Goal: Download file/media: Obtain a digital file from the website

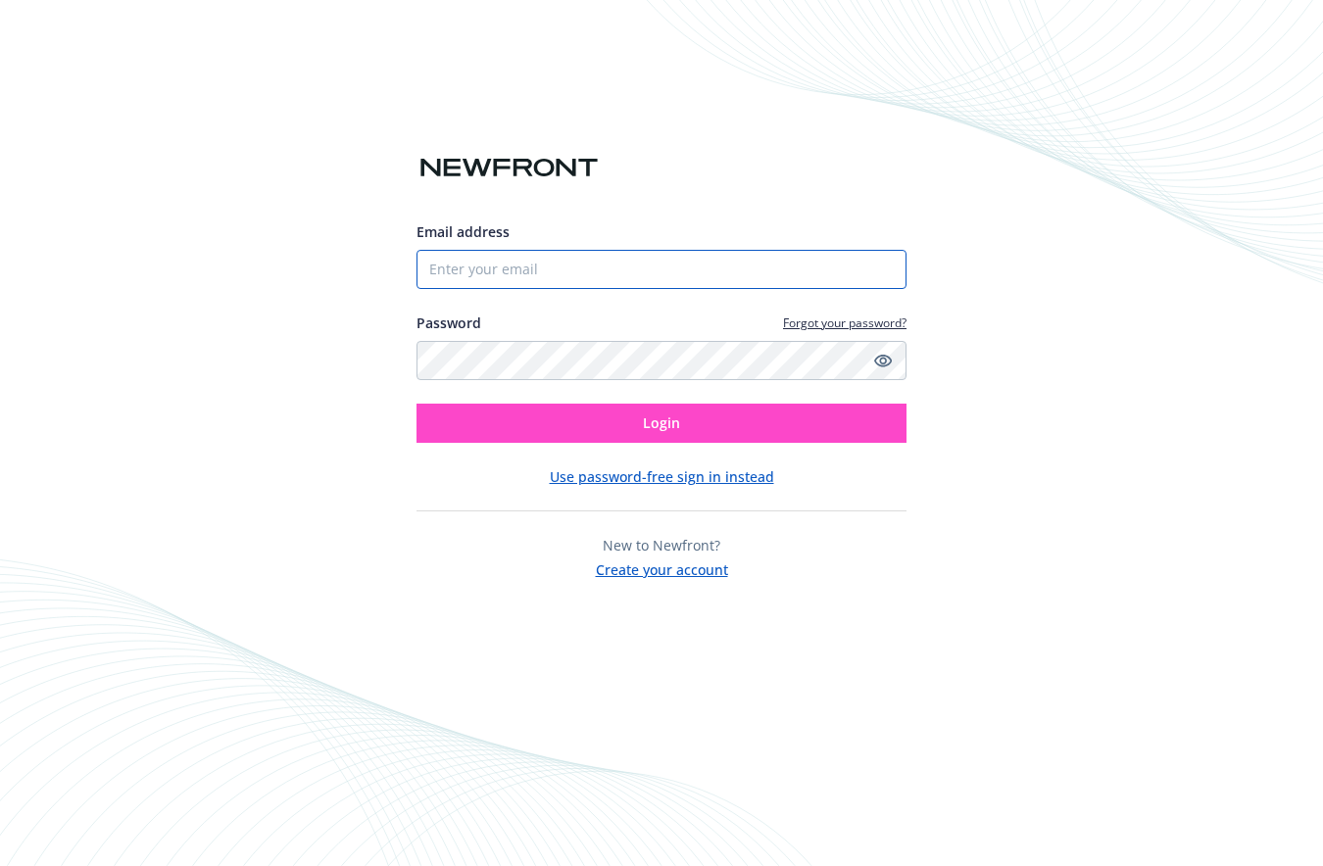
type input "[EMAIL_ADDRESS][DOMAIN_NAME]"
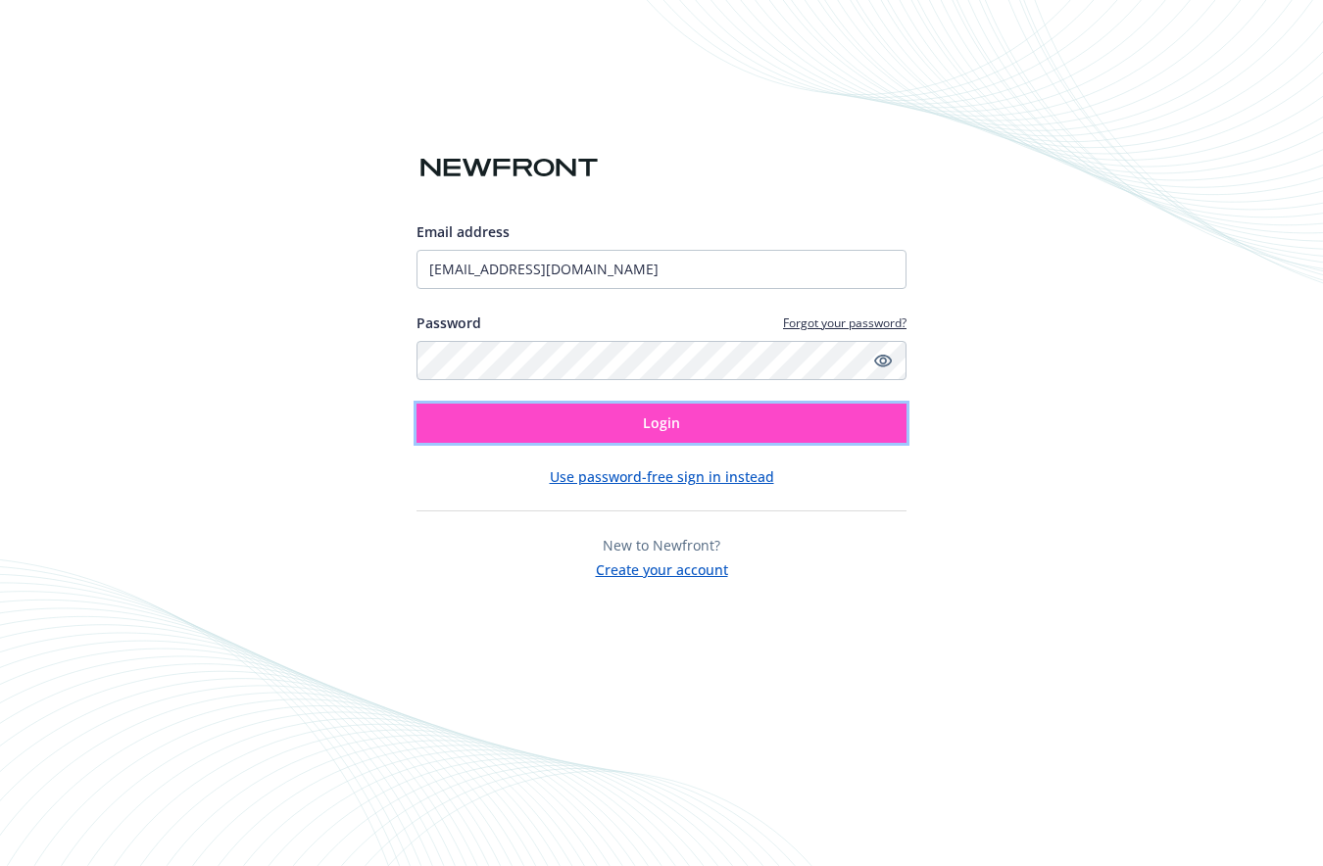
click at [677, 414] on span "Login" at bounding box center [661, 422] width 37 height 19
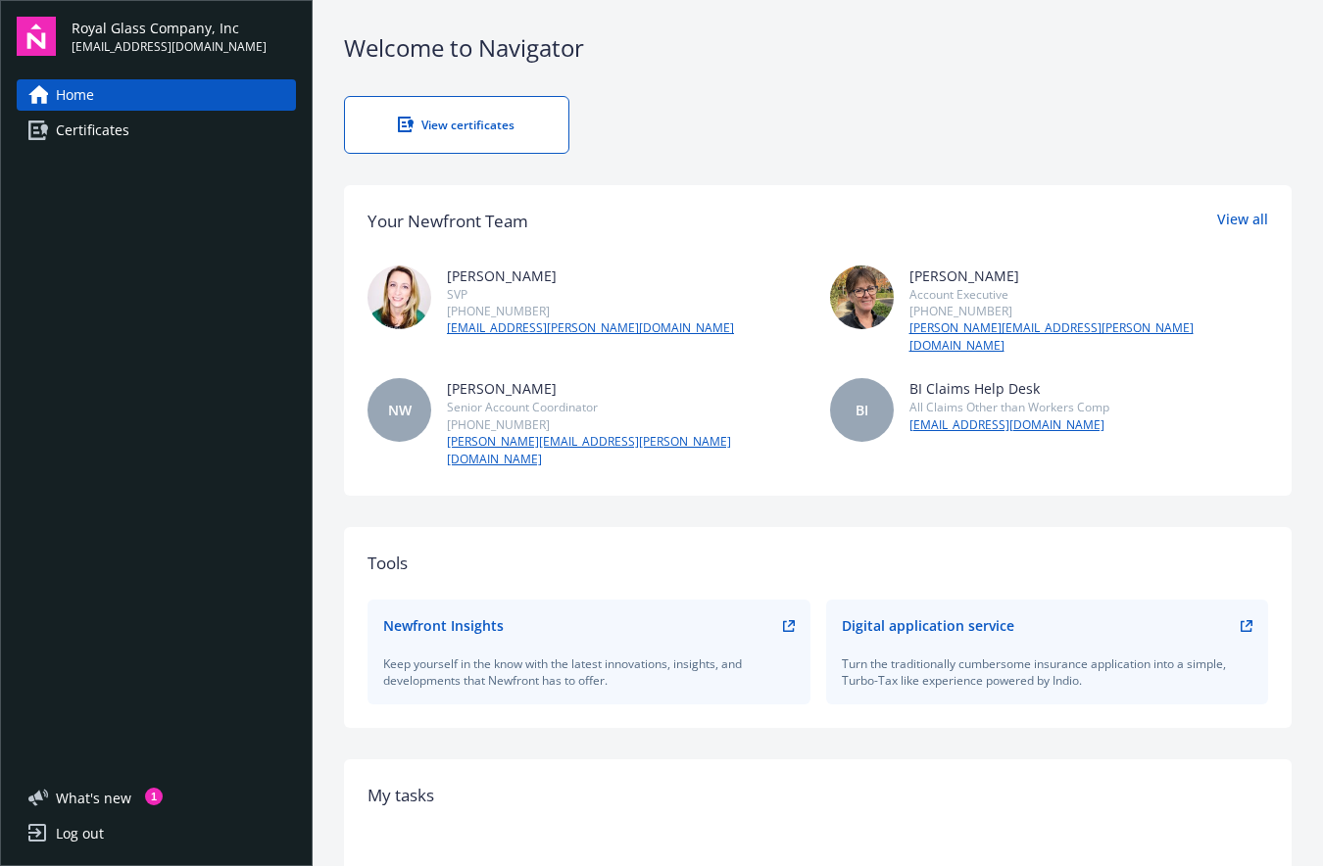
click at [538, 114] on link "View certificates" at bounding box center [456, 125] width 225 height 58
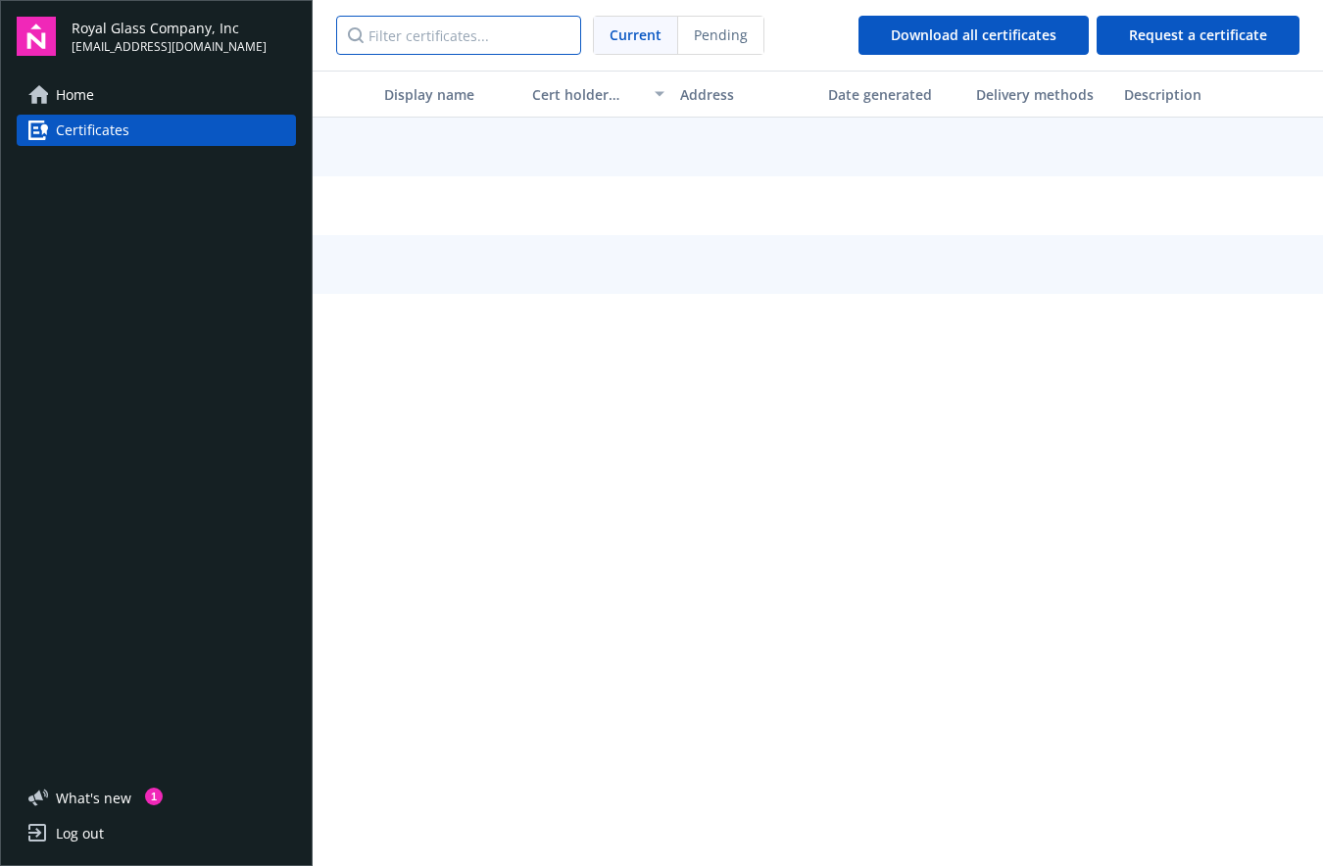
drag, startPoint x: 544, startPoint y: 31, endPoint x: 541, endPoint y: 47, distance: 16.0
click at [542, 38] on input "Filter certificates..." at bounding box center [458, 35] width 245 height 39
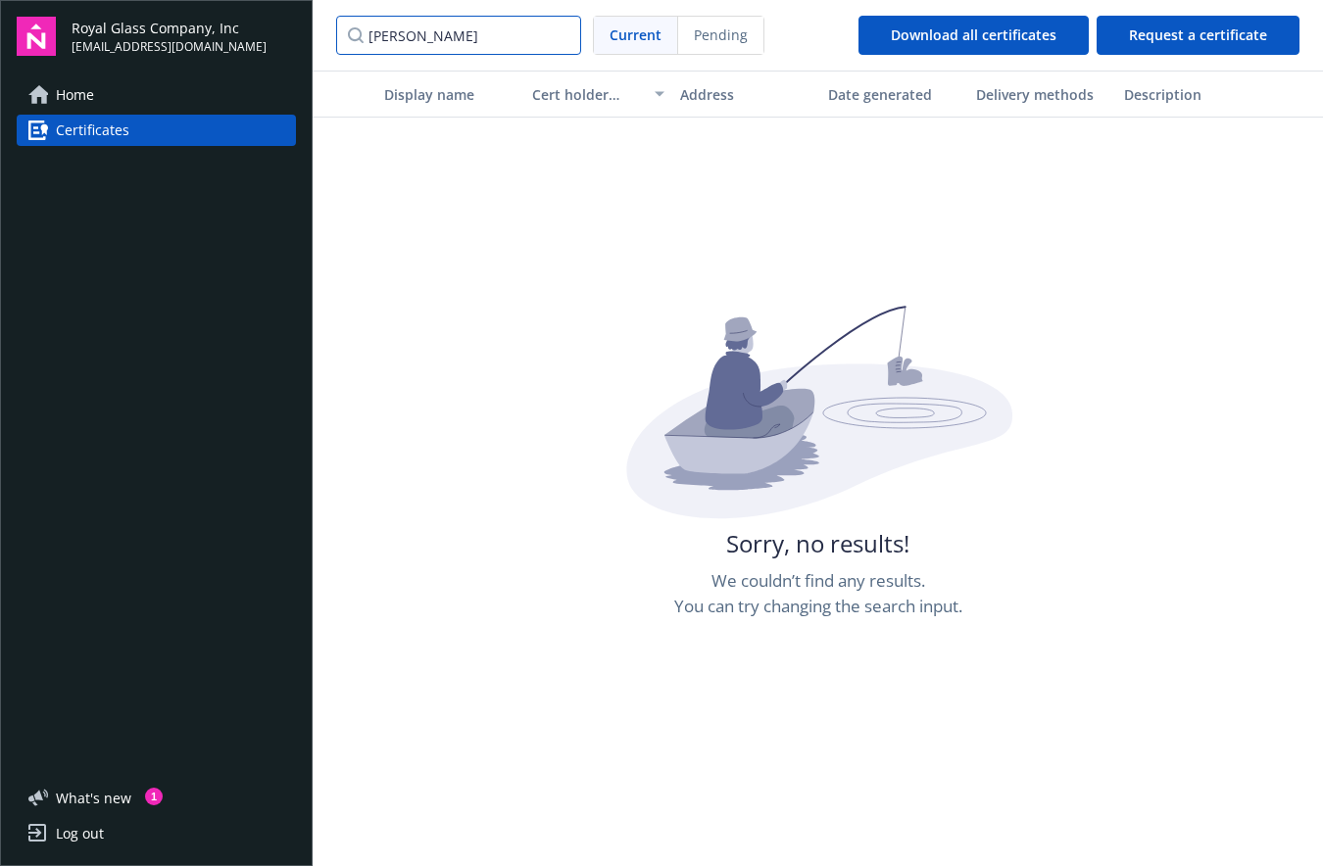
click at [378, 33] on input "ja paul" at bounding box center [458, 35] width 245 height 39
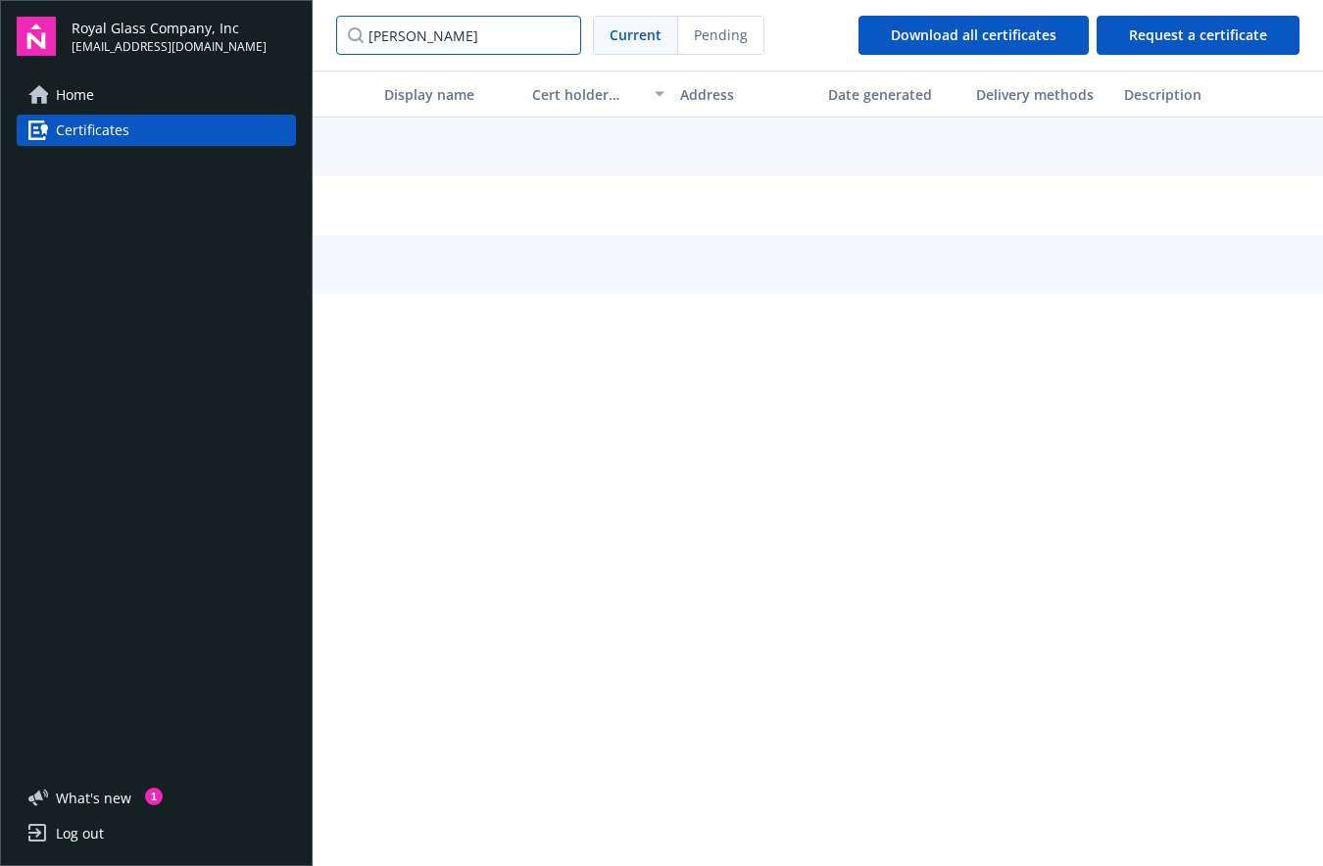
type input "jay paul"
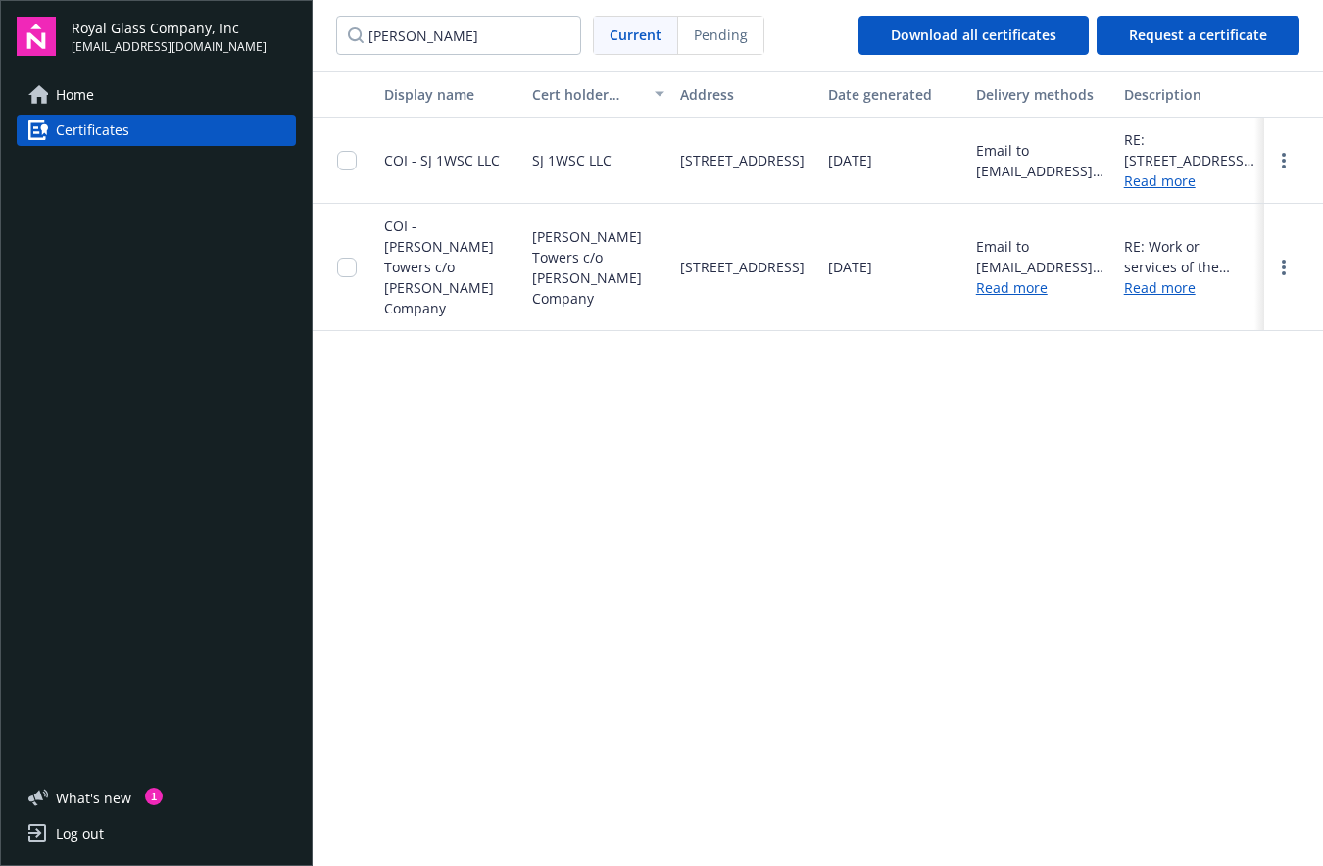
click at [358, 160] on div at bounding box center [352, 160] width 31 height 62
click at [350, 159] on input "checkbox" at bounding box center [347, 161] width 20 height 20
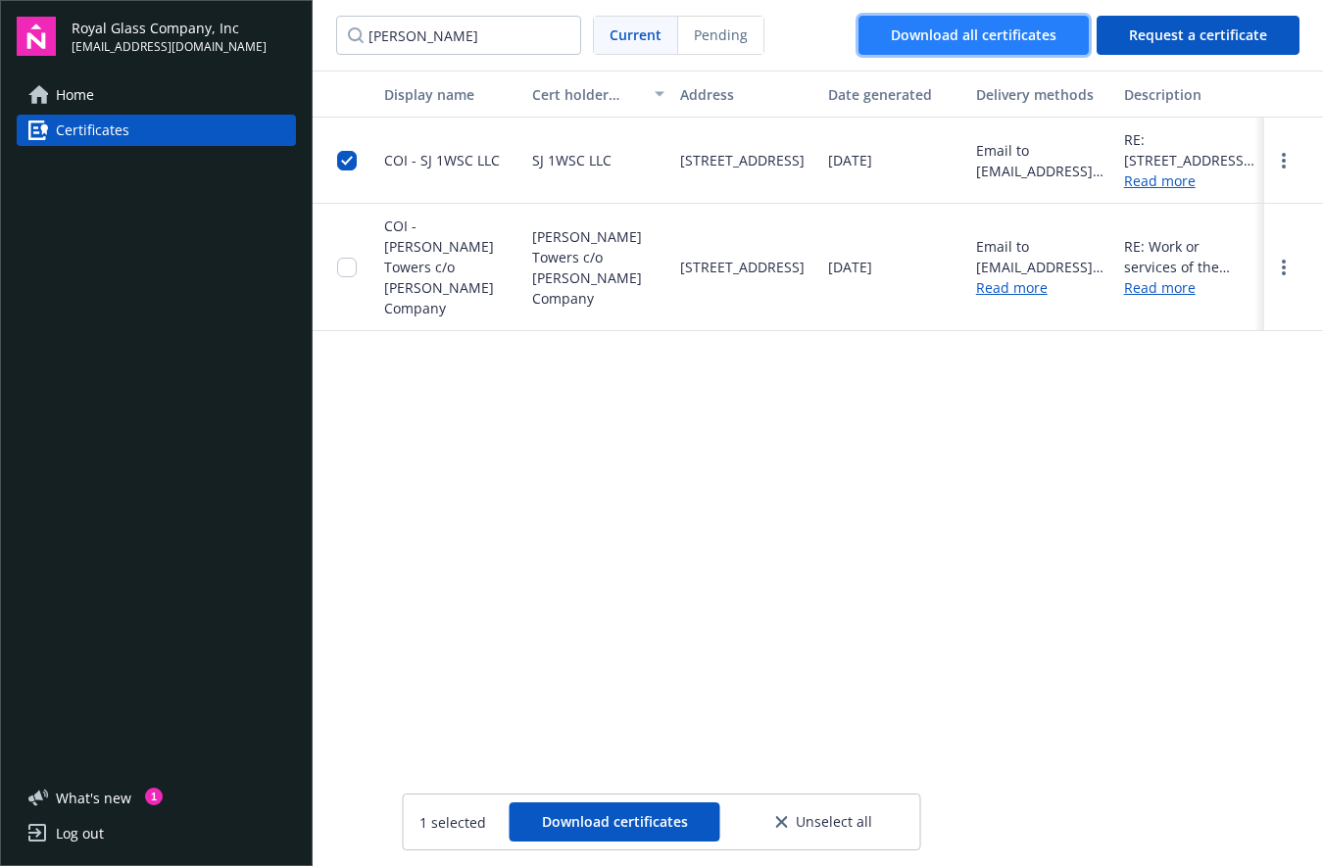
click at [998, 34] on div "Download all certificates" at bounding box center [974, 35] width 166 height 37
click at [965, 31] on div "Download all certificates" at bounding box center [974, 35] width 166 height 37
click at [973, 25] on div "Download all certificates" at bounding box center [974, 35] width 166 height 37
